Goal: Information Seeking & Learning: Learn about a topic

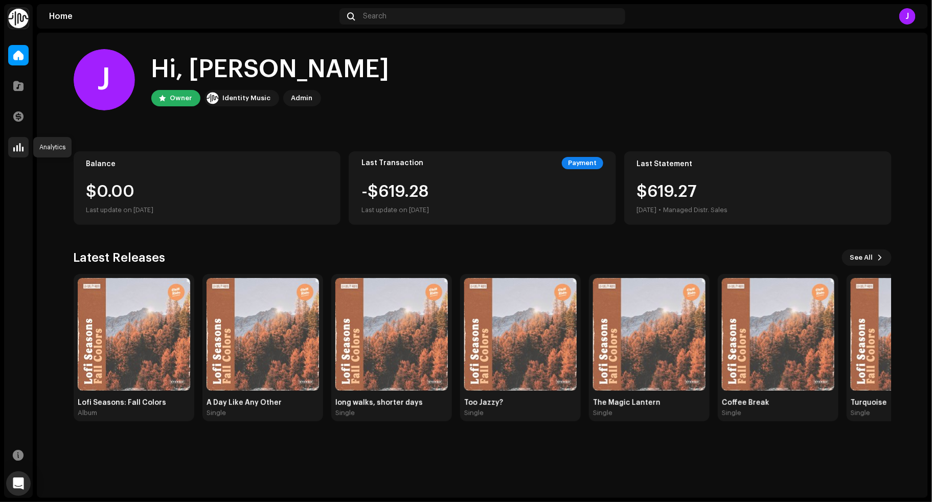
click at [16, 145] on span at bounding box center [18, 147] width 10 height 8
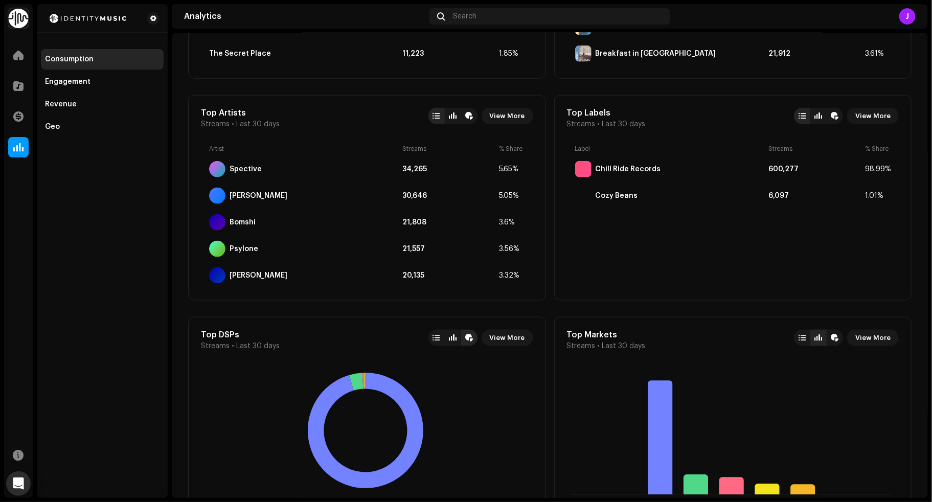
scroll to position [762, 0]
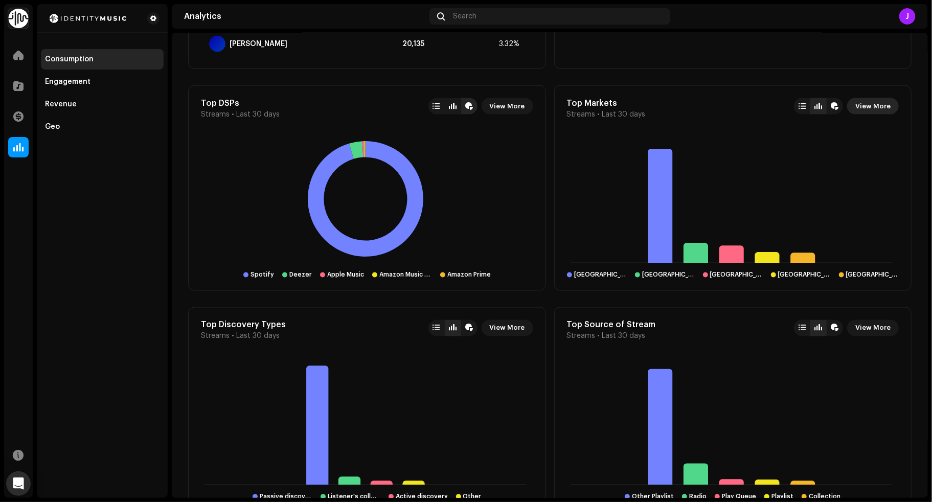
click at [865, 102] on span "View More" at bounding box center [873, 106] width 35 height 20
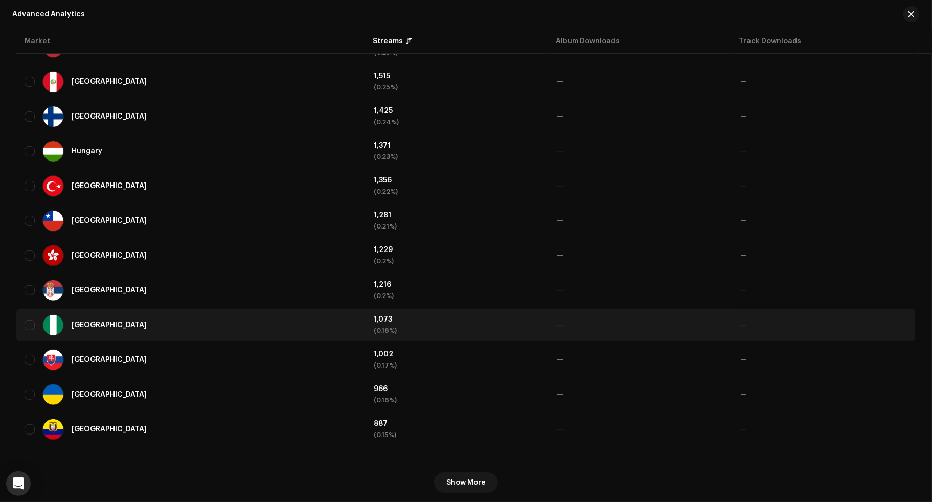
scroll to position [1729, 0]
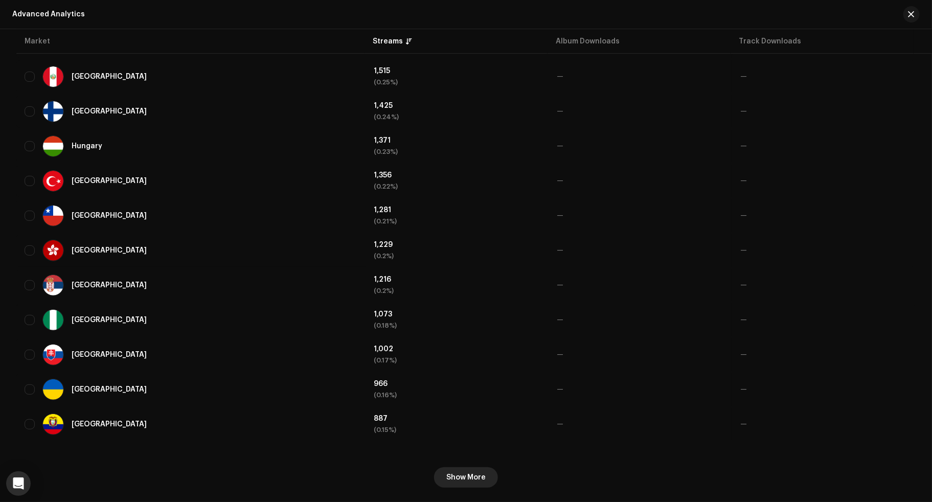
click at [464, 470] on span "Show More" at bounding box center [466, 478] width 39 height 20
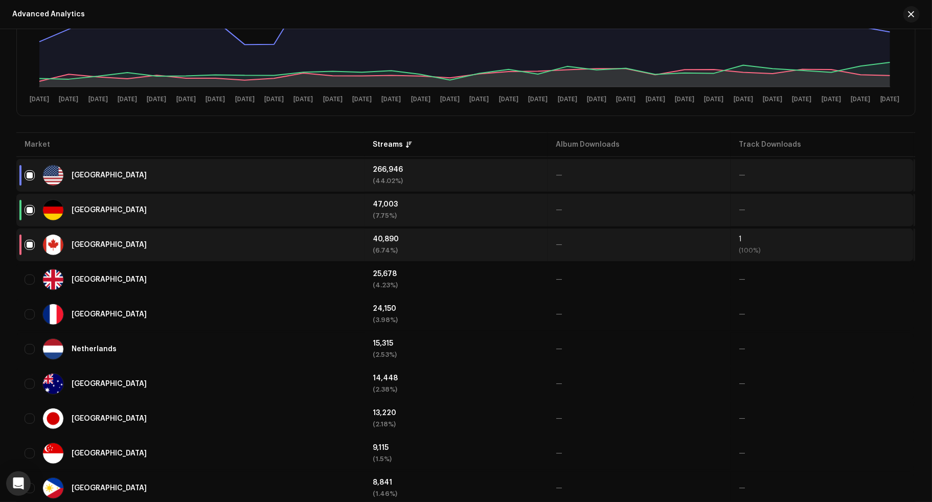
scroll to position [0, 0]
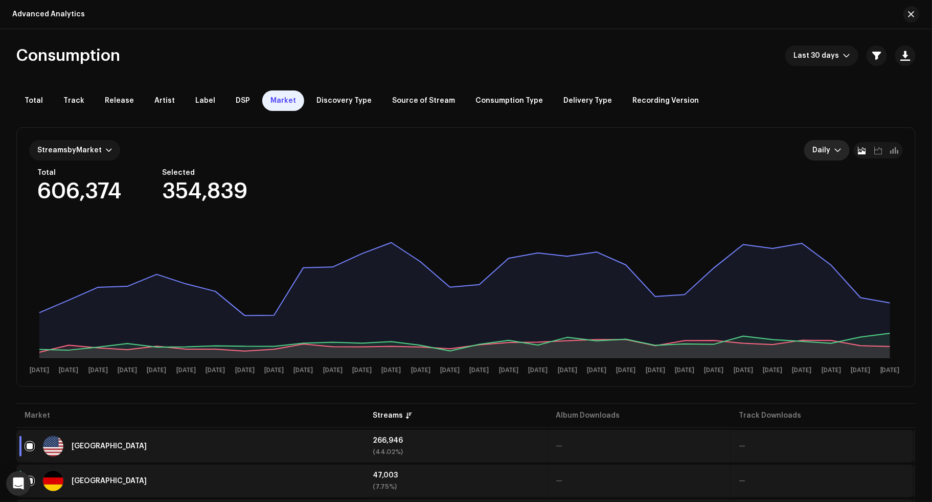
click at [837, 156] on div "dropdown trigger" at bounding box center [838, 150] width 7 height 20
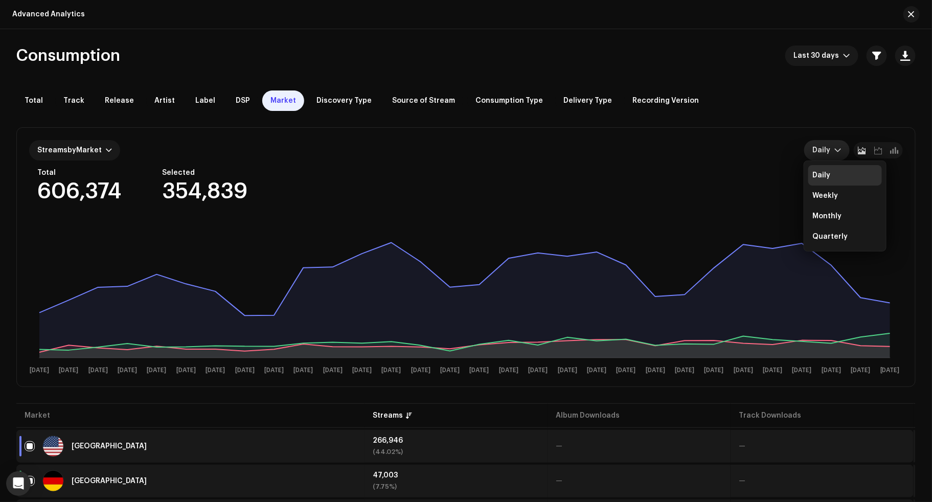
click at [768, 129] on div "Streams by Market Daily Daily Weekly Monthly Quarterly Total 606,374 Selected 3…" at bounding box center [466, 257] width 899 height 259
click at [916, 15] on button "button" at bounding box center [912, 14] width 16 height 16
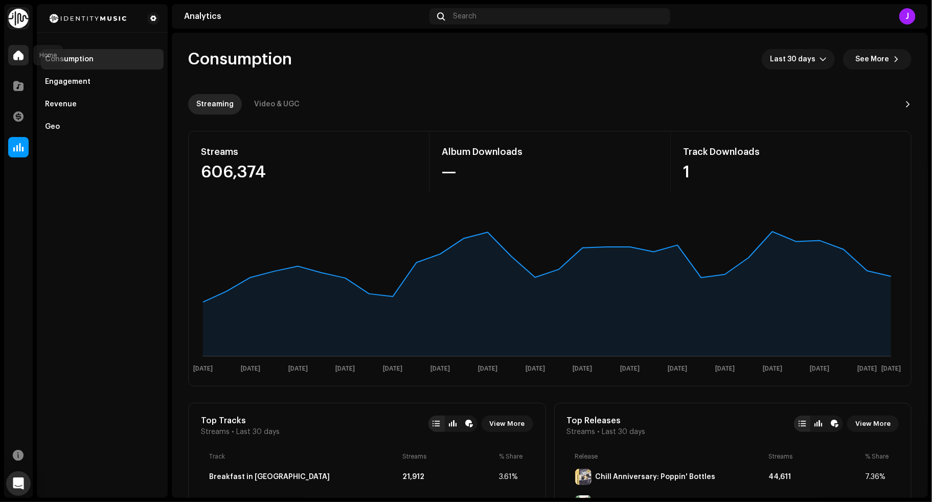
click at [24, 52] on div at bounding box center [18, 55] width 20 height 20
